Goal: Information Seeking & Learning: Learn about a topic

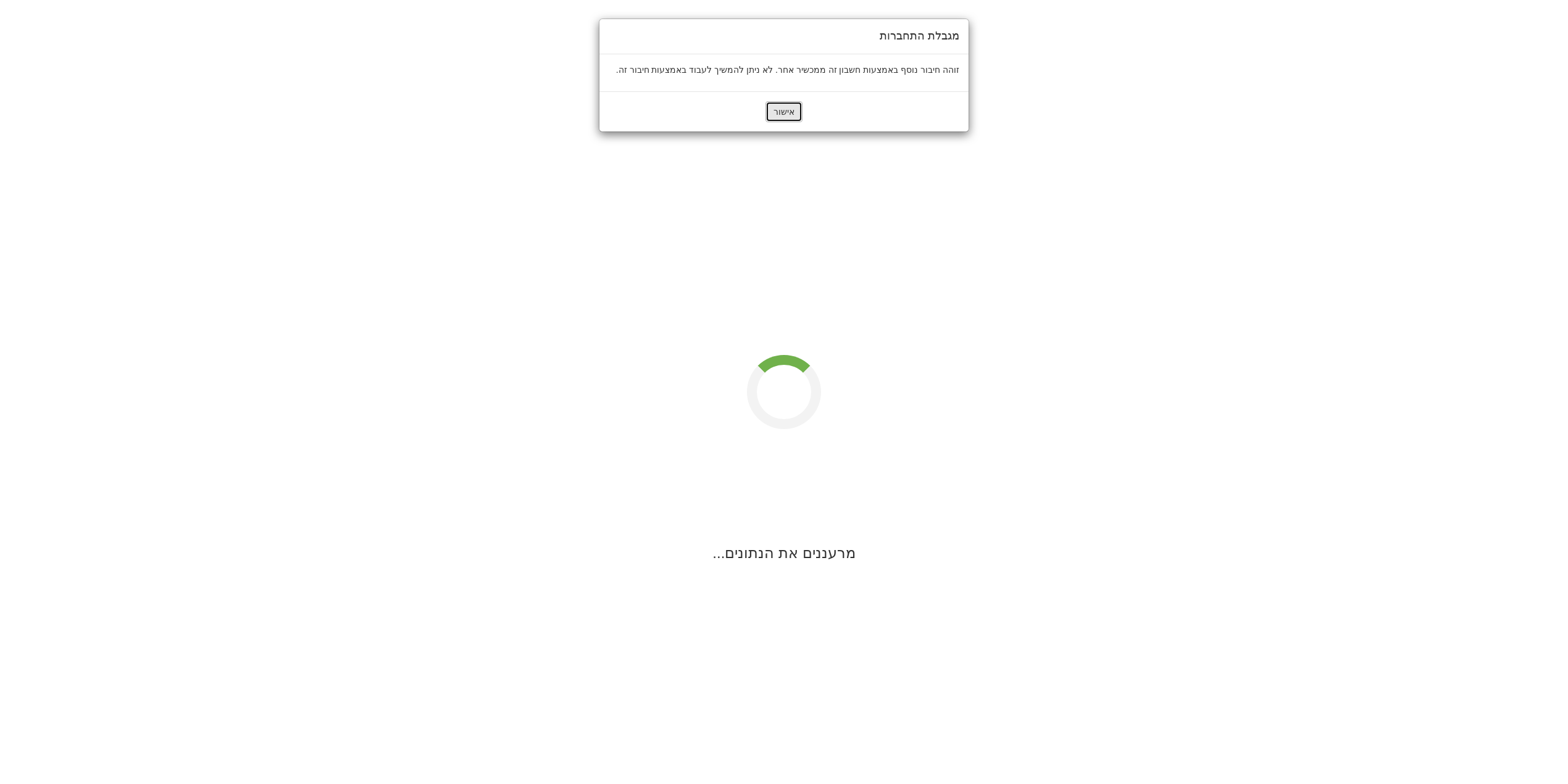
click at [782, 114] on button "אישור" at bounding box center [784, 112] width 37 height 21
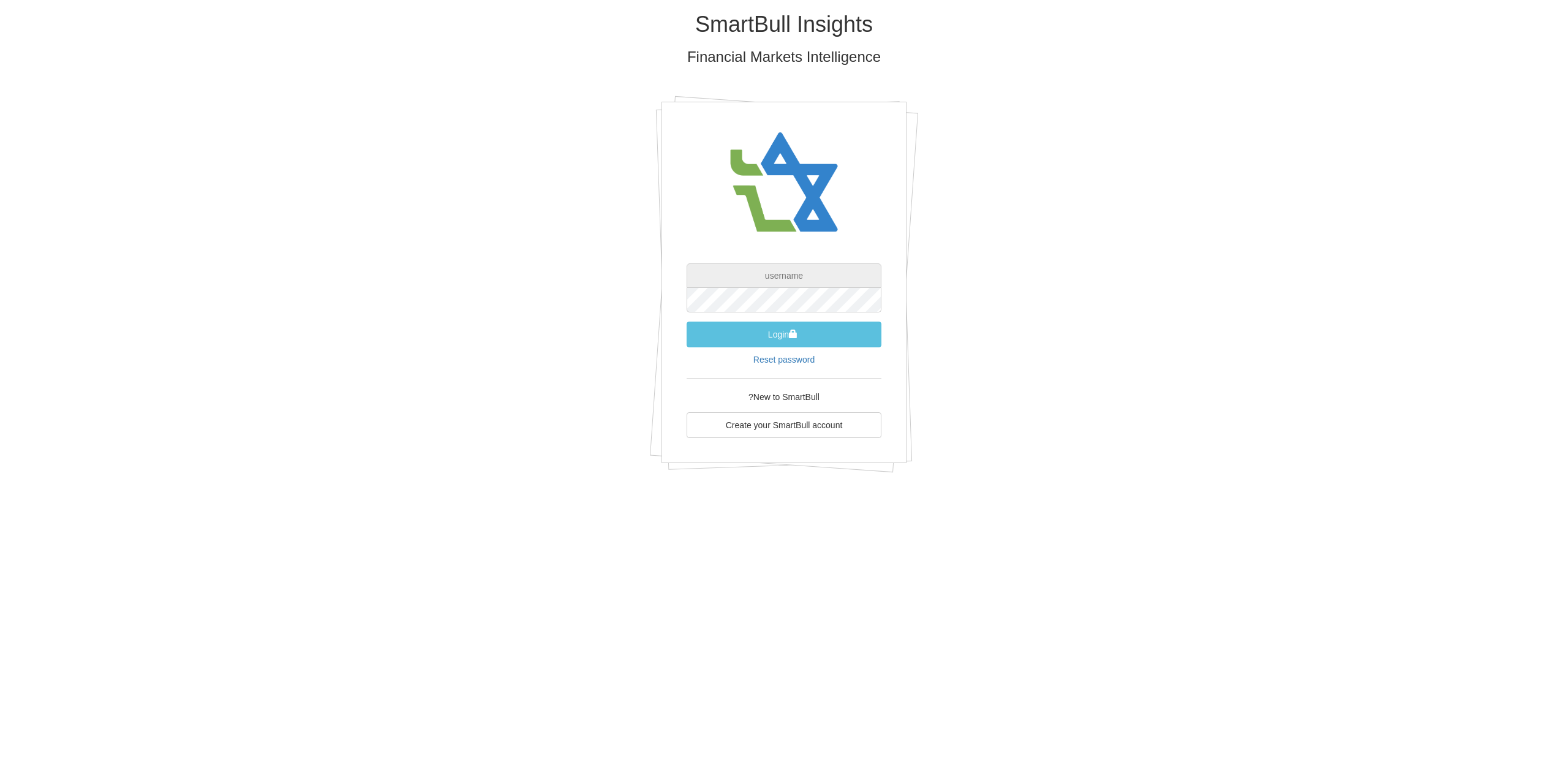
type input "[EMAIL_ADDRESS][DOMAIN_NAME]"
click at [789, 332] on span "submit" at bounding box center [793, 334] width 8 height 8
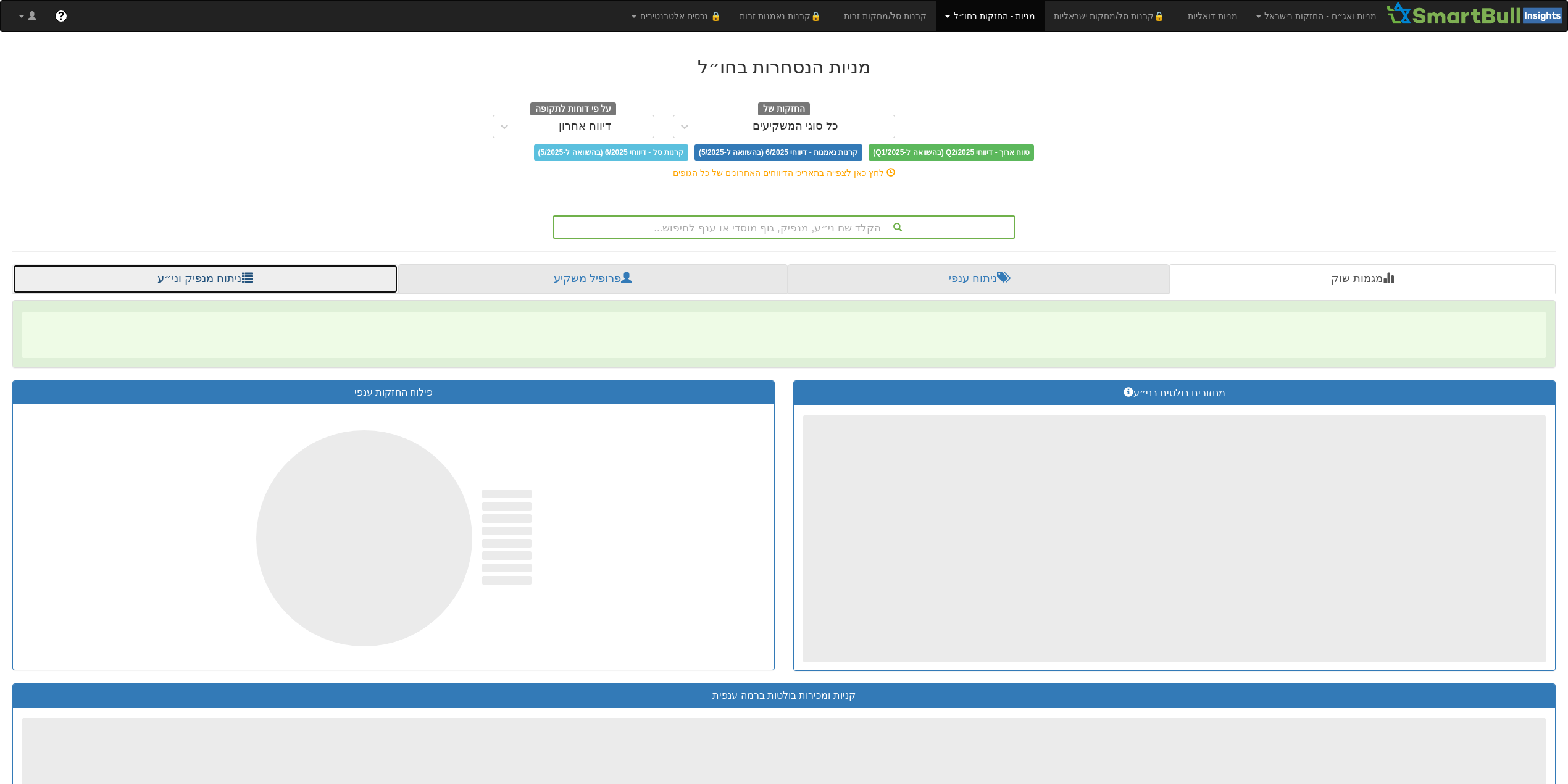
click at [203, 271] on link "ניתוח מנפיק וני״ע" at bounding box center [205, 279] width 386 height 30
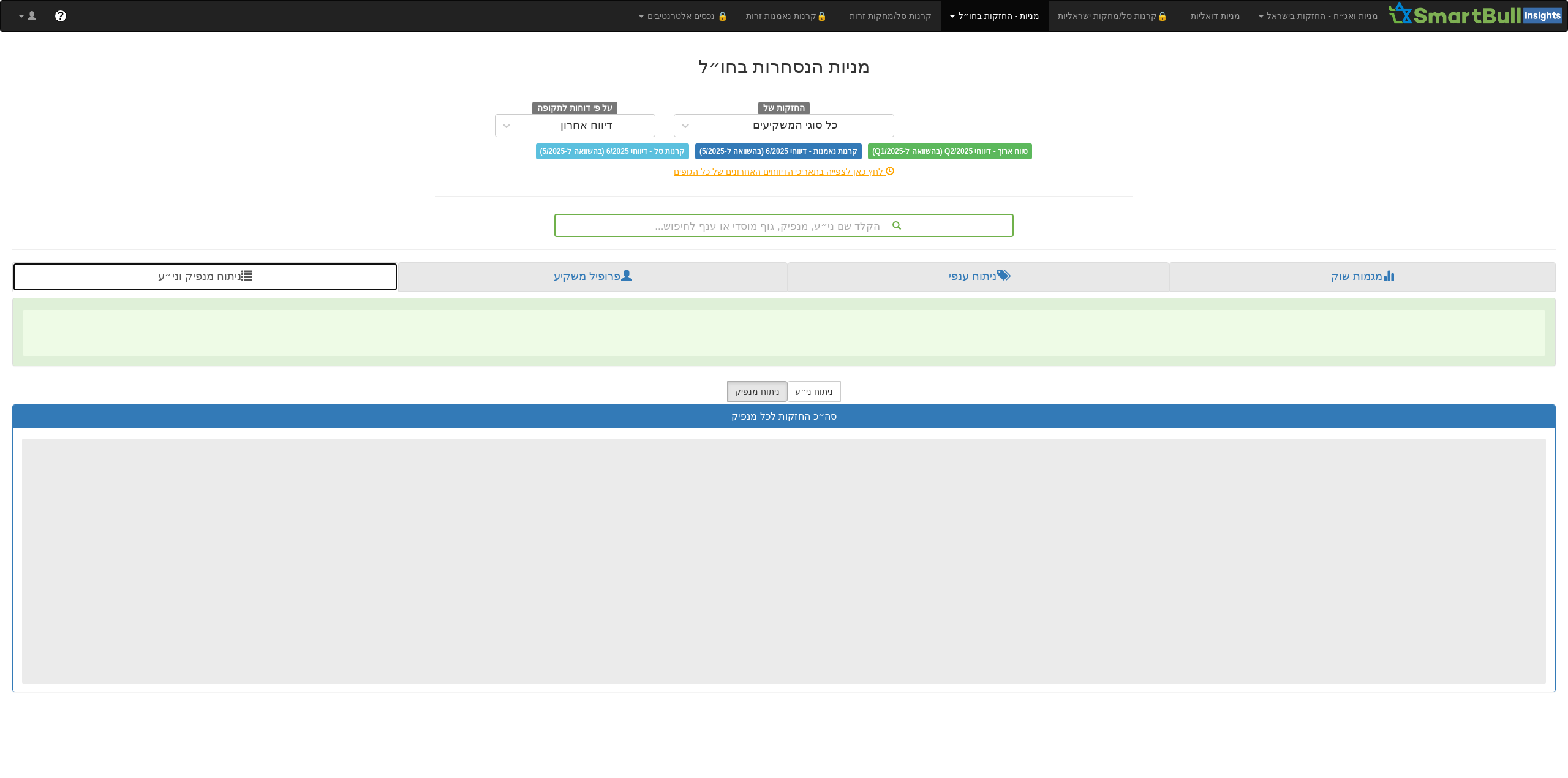
click at [214, 273] on link "ניתוח מנפיק וני״ע" at bounding box center [205, 277] width 386 height 29
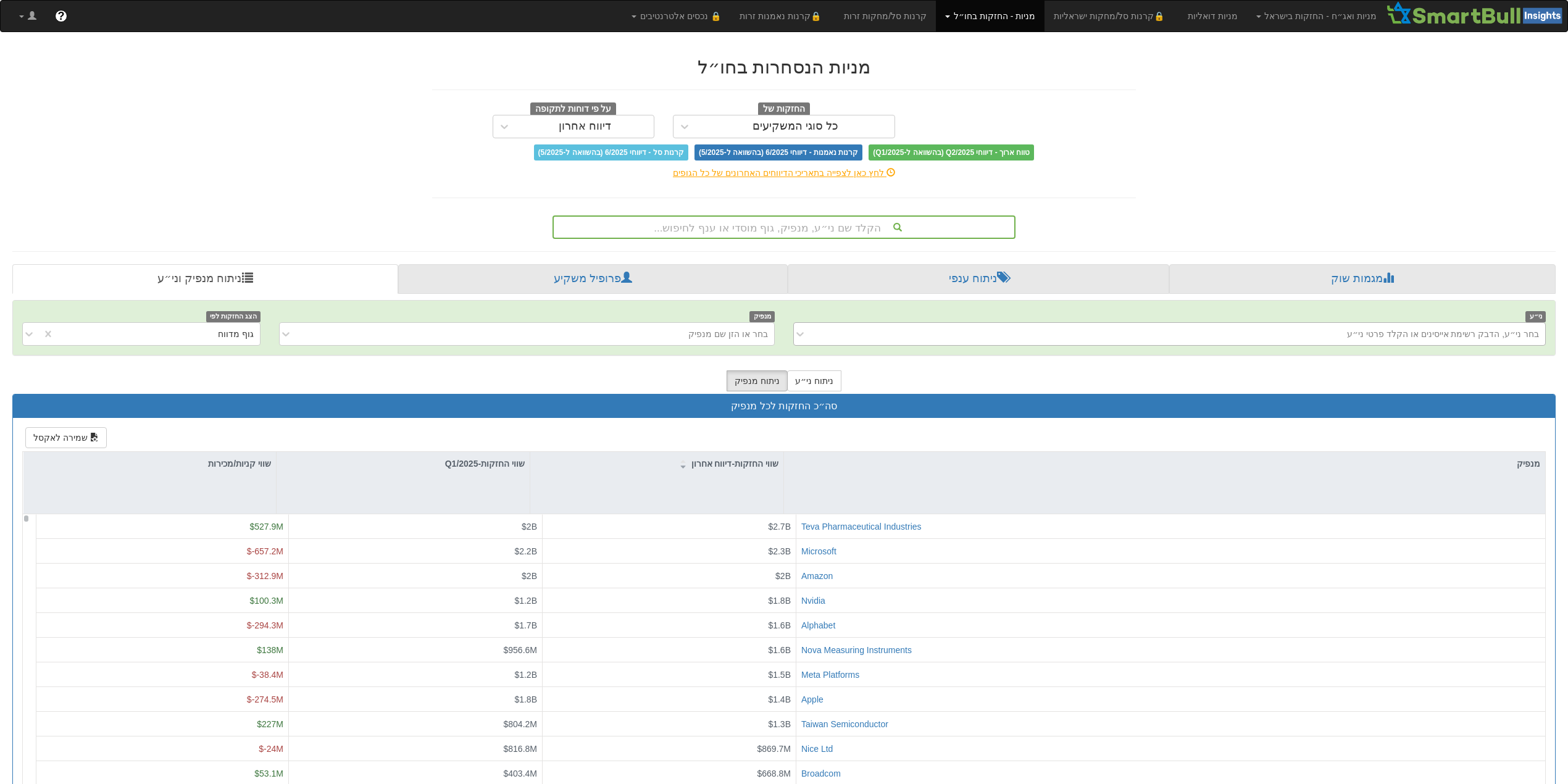
click at [1316, 331] on div "בחר ני״ע, הדבק רשימת אייסינים או הקלד פרטי ני״ע" at bounding box center [1179, 334] width 732 height 20
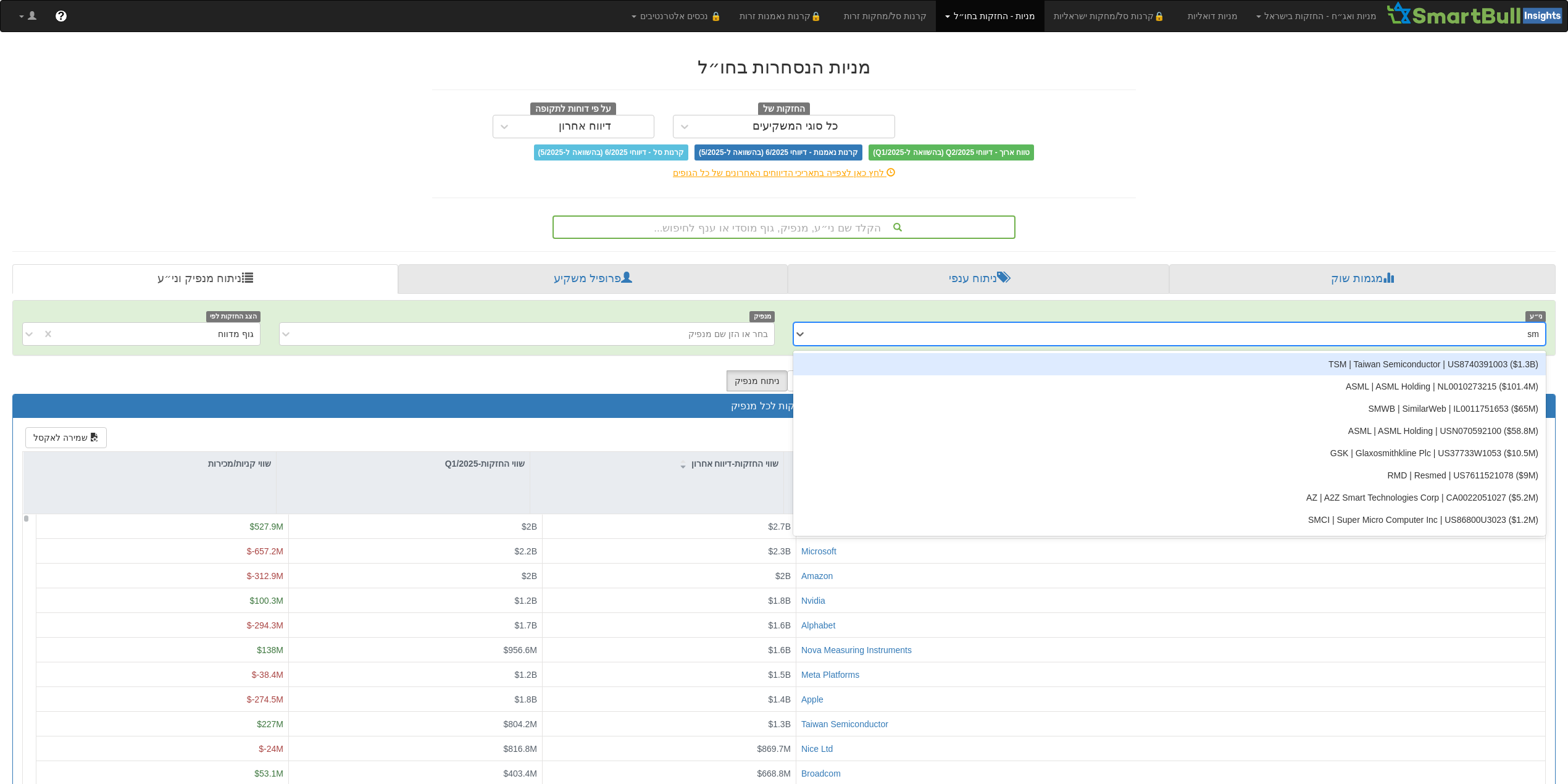
type input "s"
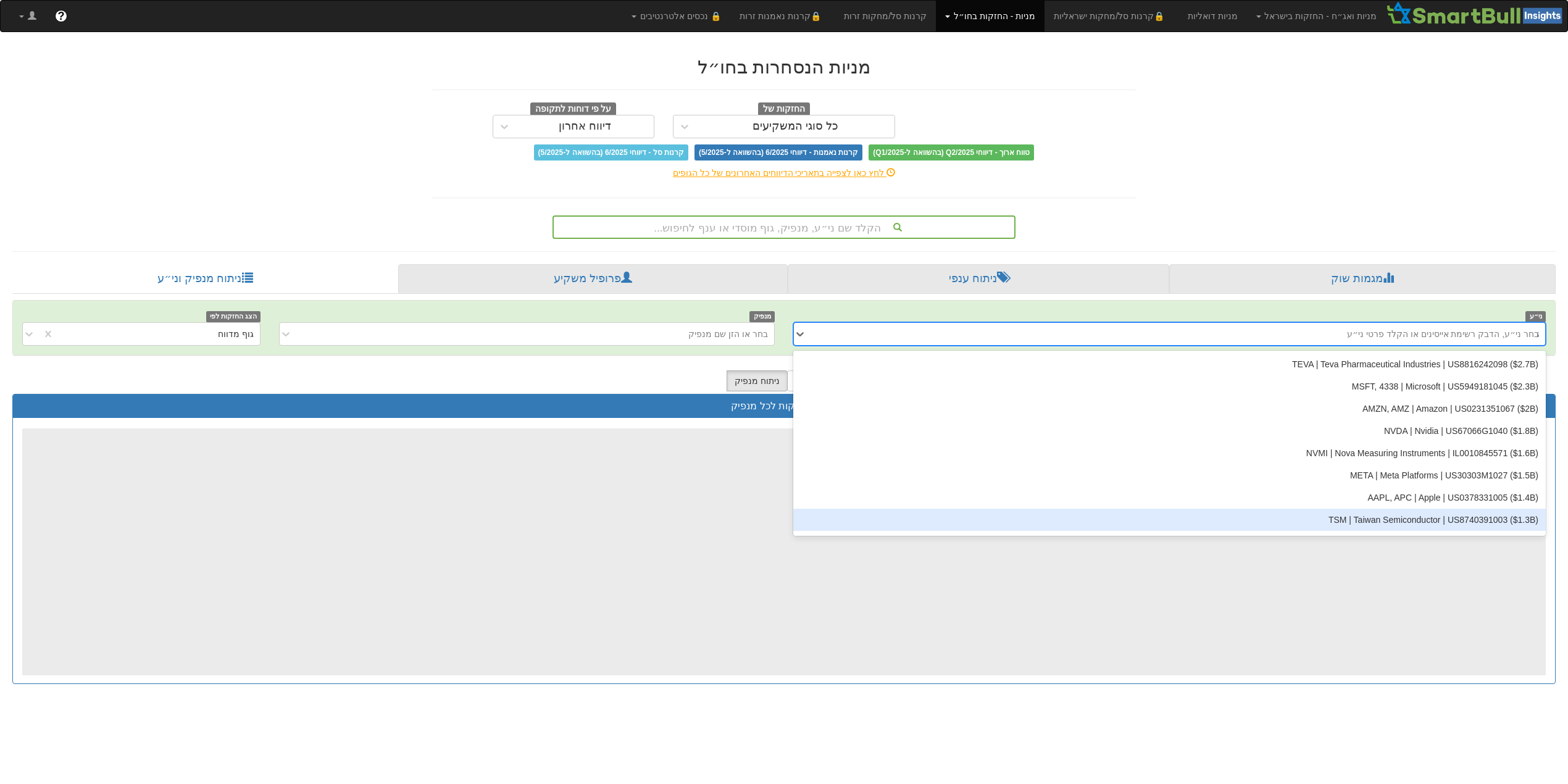
type input "smsn"
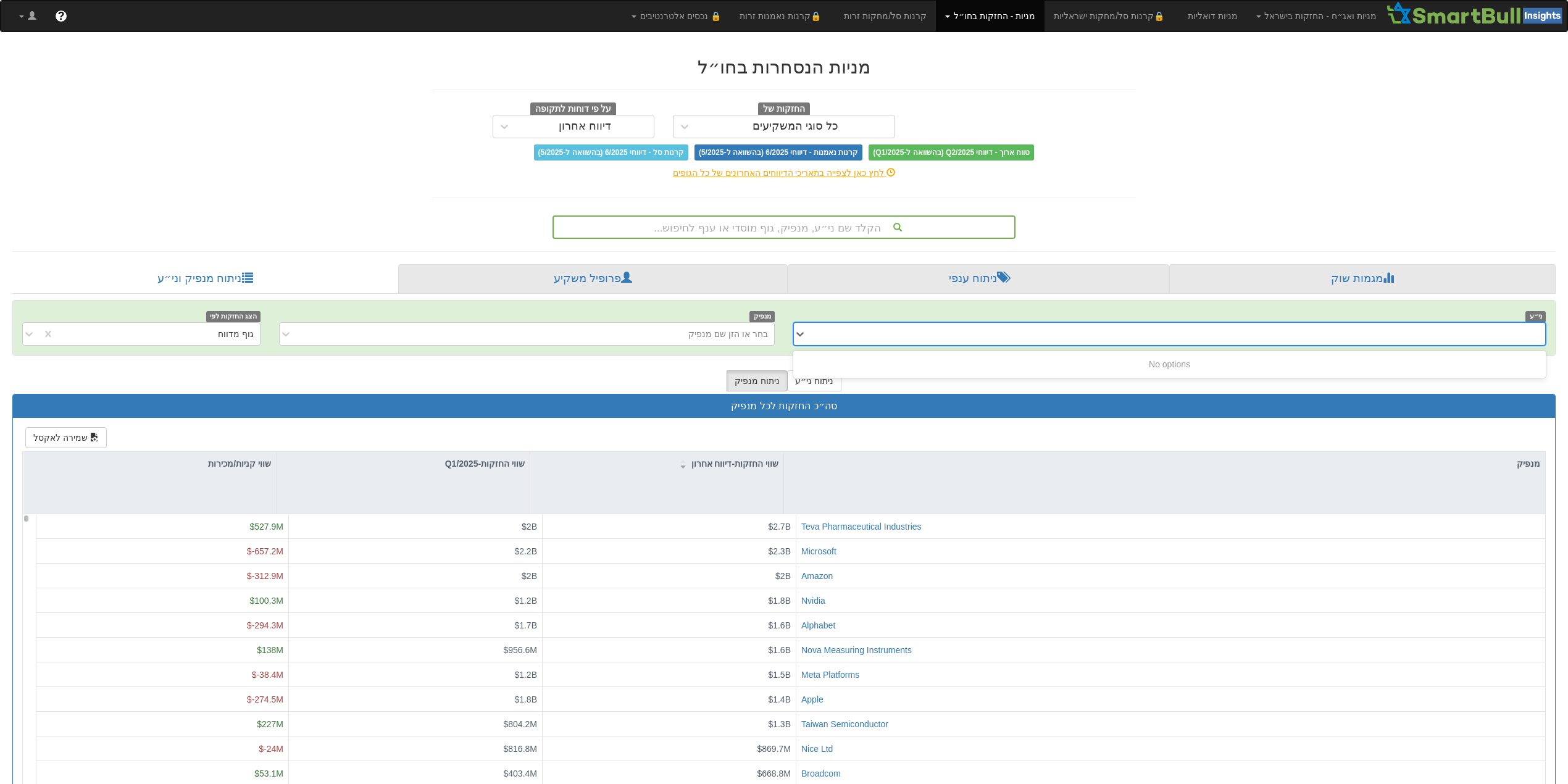
click at [1427, 326] on div "smsn" at bounding box center [1179, 334] width 732 height 20
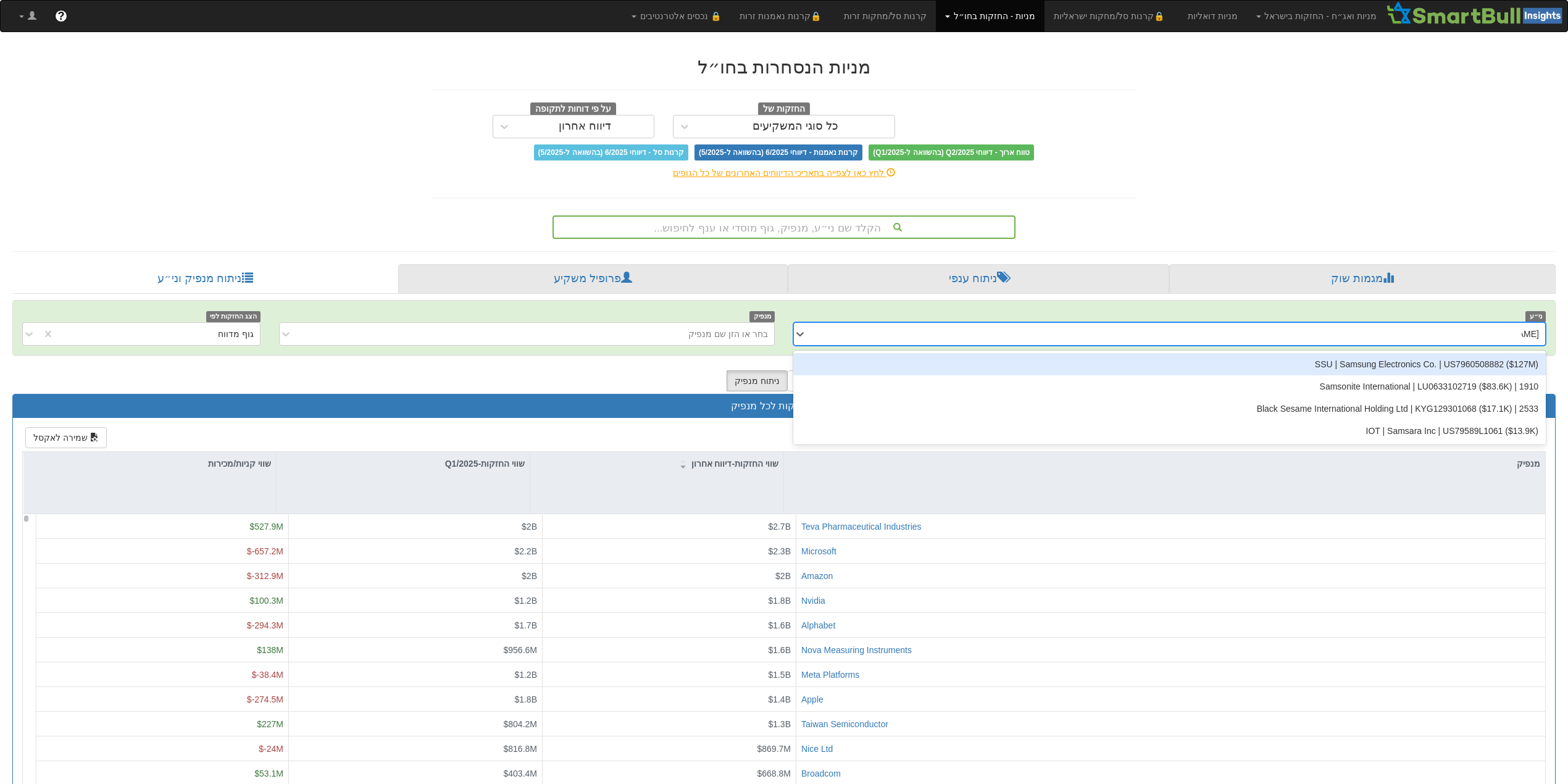
type input "[PERSON_NAME]"
click at [1428, 363] on div "SSU | Samsung Electronics Co. | US7960508882 ‎($127M‎)‎" at bounding box center [1169, 364] width 753 height 22
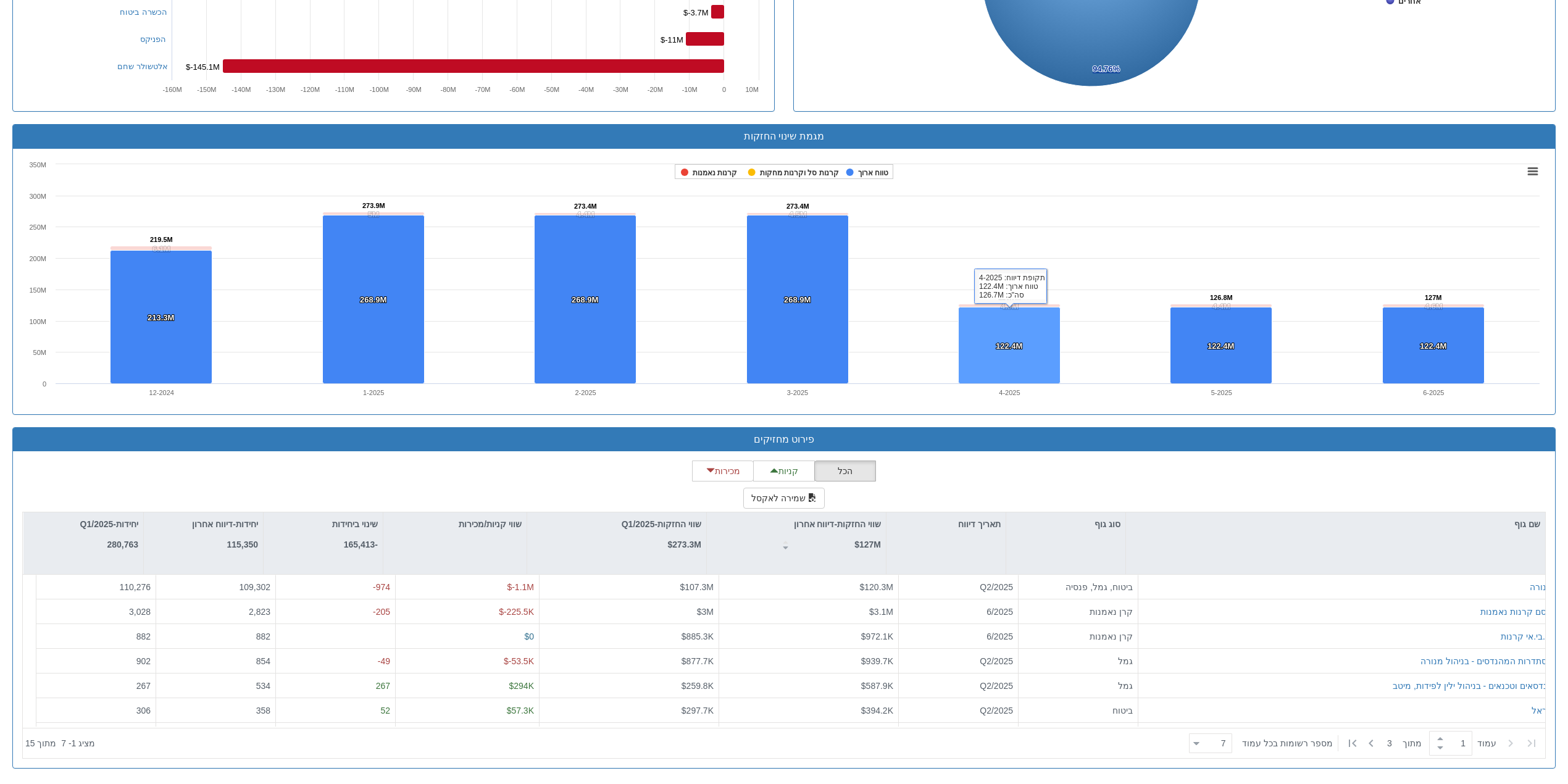
scroll to position [105, 0]
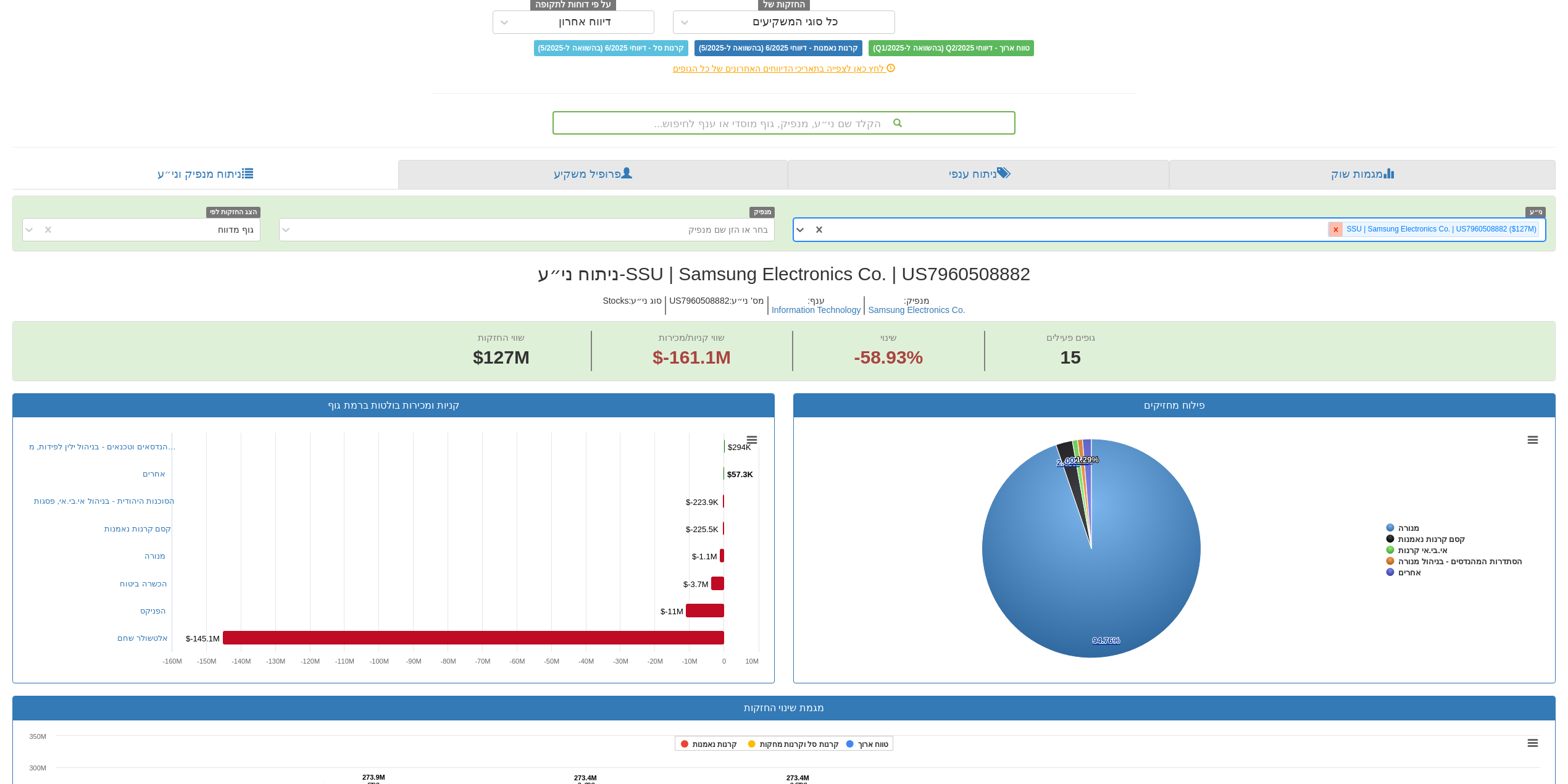
click at [1330, 228] on div at bounding box center [1336, 230] width 14 height 14
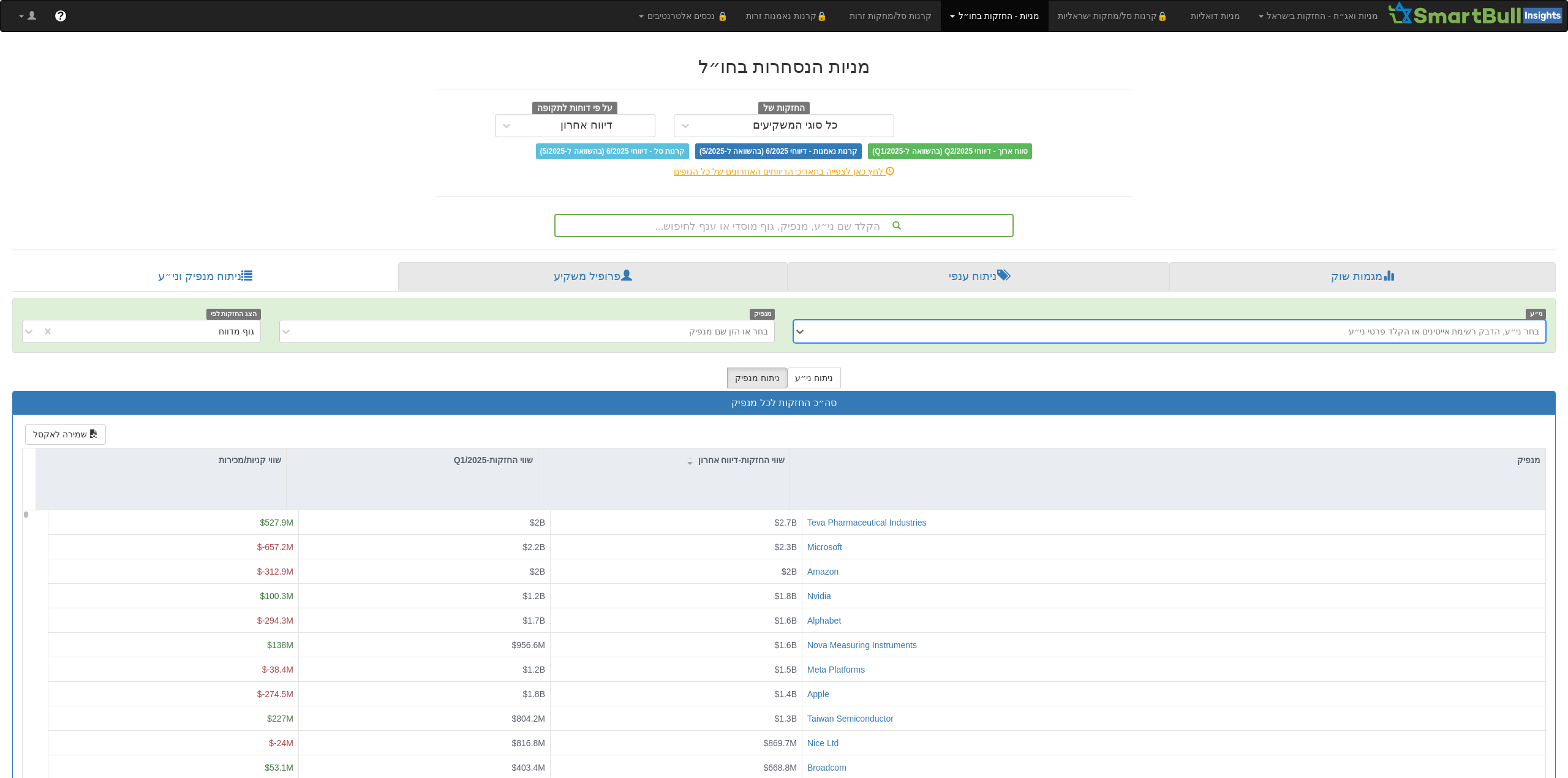
click at [1355, 327] on div "בחר ני״ע, הדבק רשימת אייסינים או הקלד פרטי ני״ע" at bounding box center [1444, 331] width 191 height 12
type input "'"
type input "wmt"
